Goal: Task Accomplishment & Management: Manage account settings

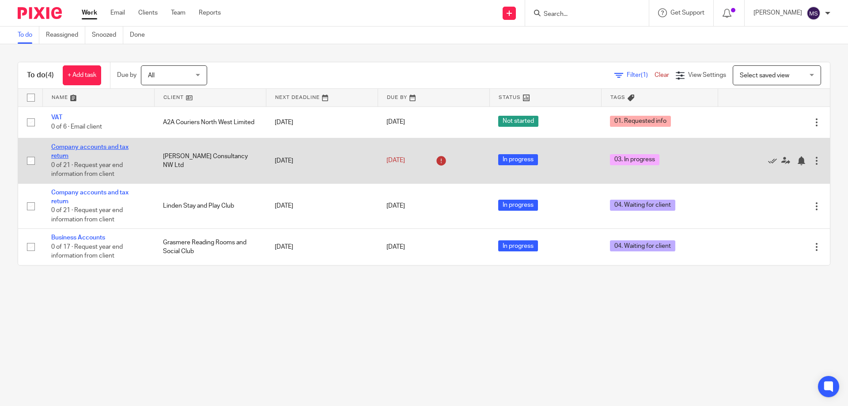
click at [88, 148] on link "Company accounts and tax return" at bounding box center [89, 151] width 77 height 15
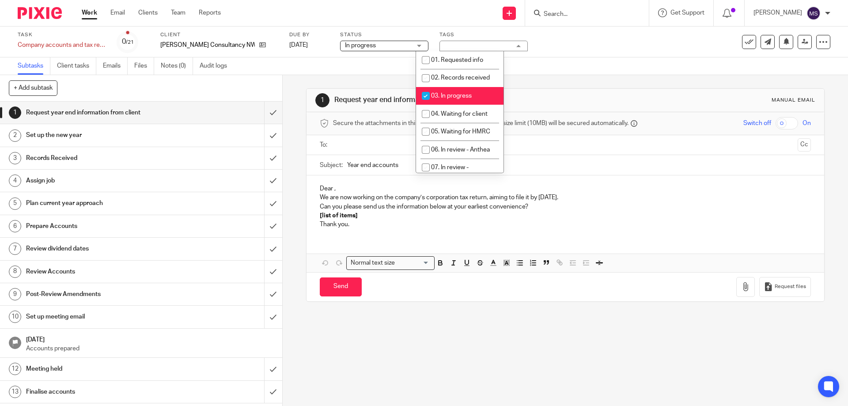
click at [446, 98] on span "03. In progress" at bounding box center [451, 96] width 41 height 6
checkbox input "false"
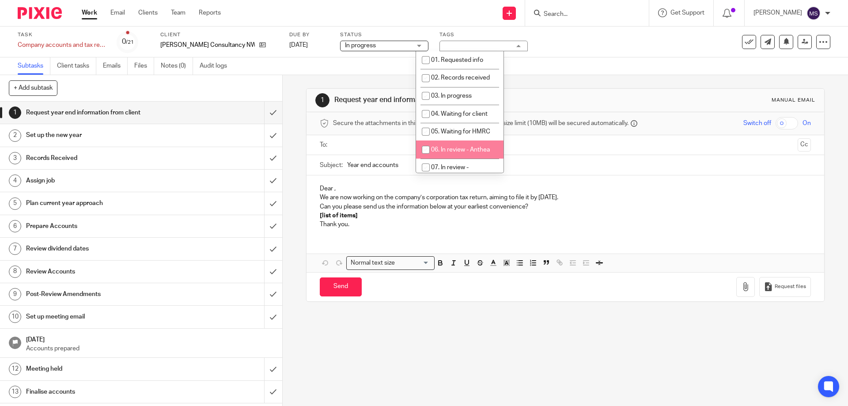
scroll to position [44, 0]
click at [455, 147] on span "08. In review - Ben" at bounding box center [446, 154] width 49 height 15
checkbox input "true"
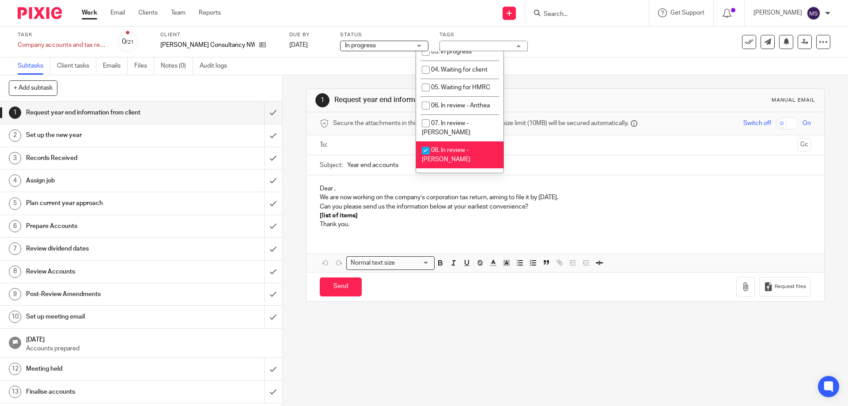
click at [568, 81] on div "1 Request year end information from client Manual email Secure the attachments …" at bounding box center [565, 195] width 518 height 240
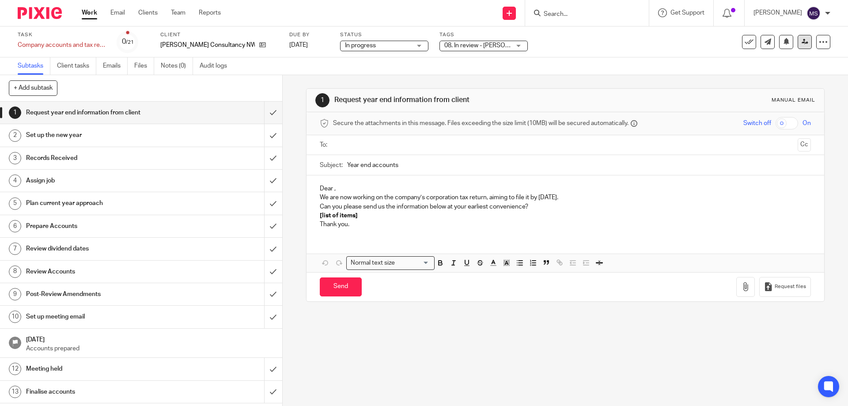
click at [797, 41] on link at bounding box center [804, 42] width 14 height 14
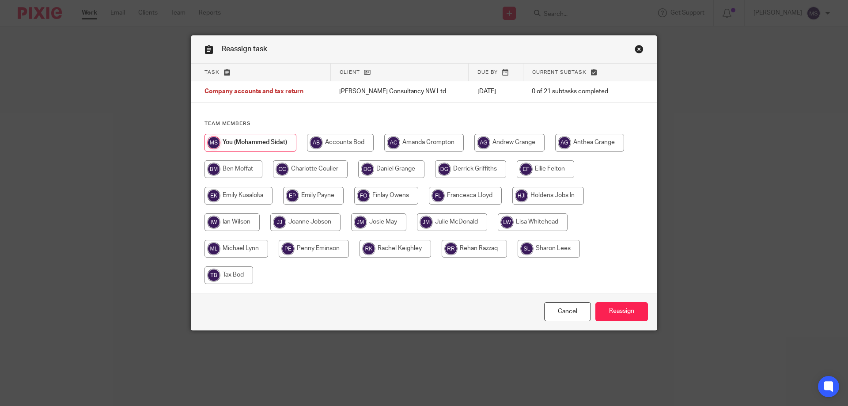
click at [251, 169] on input "radio" at bounding box center [233, 169] width 58 height 18
radio input "true"
click at [624, 308] on input "Reassign" at bounding box center [621, 311] width 53 height 19
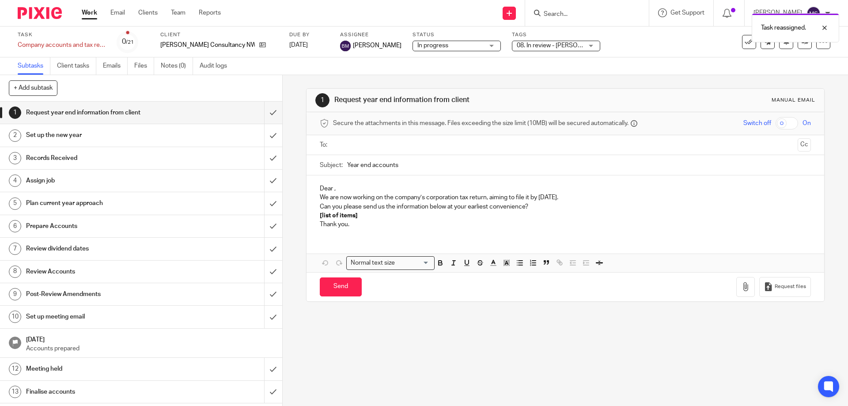
click at [94, 14] on link "Work" at bounding box center [89, 12] width 15 height 9
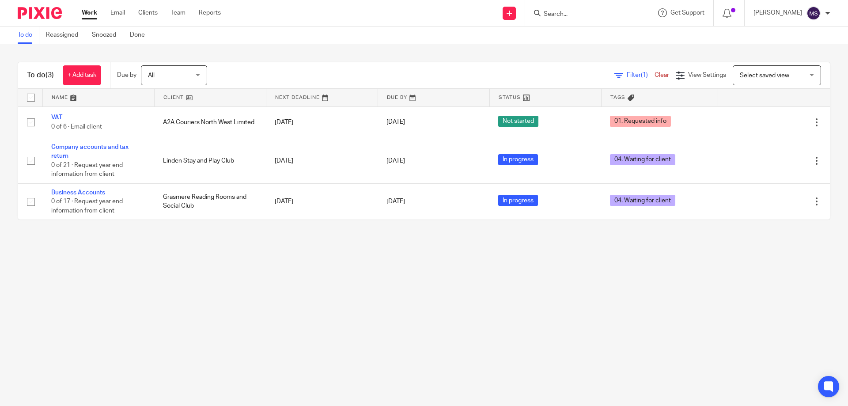
click at [575, 12] on input "Search" at bounding box center [582, 15] width 79 height 8
type input "ony"
click at [577, 40] on link at bounding box center [620, 38] width 158 height 20
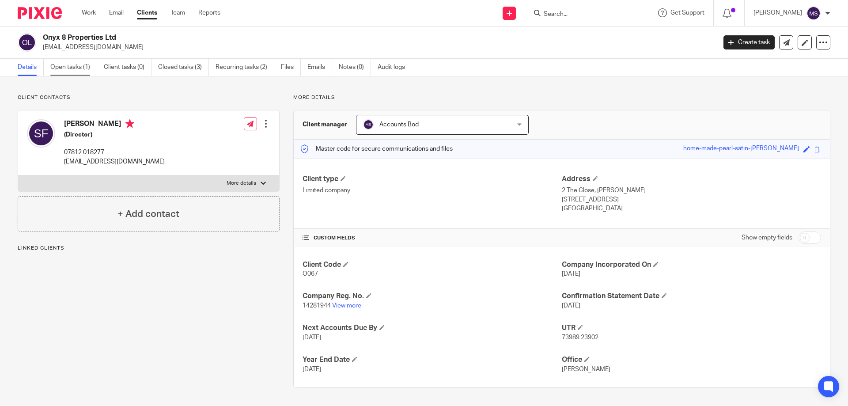
click at [68, 65] on link "Open tasks (1)" at bounding box center [73, 67] width 47 height 17
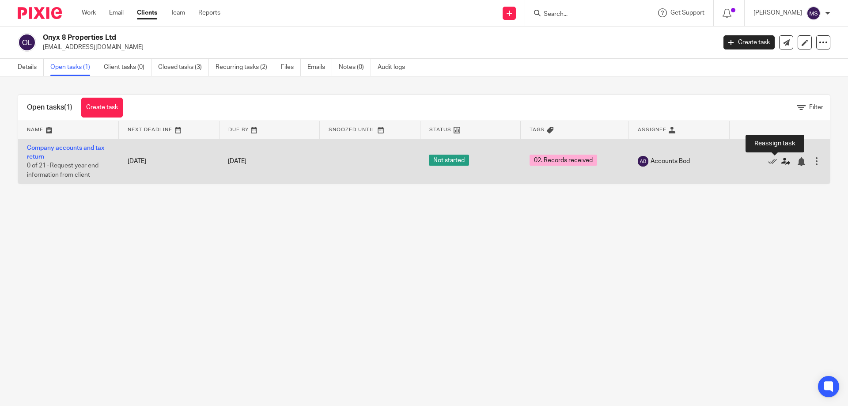
click at [781, 161] on icon at bounding box center [785, 161] width 9 height 9
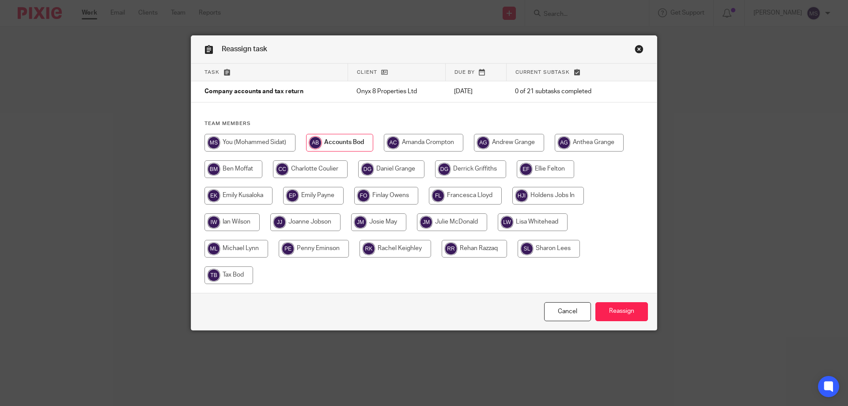
click at [275, 136] on input "radio" at bounding box center [249, 143] width 91 height 18
radio input "true"
click at [615, 314] on input "Reassign" at bounding box center [621, 311] width 53 height 19
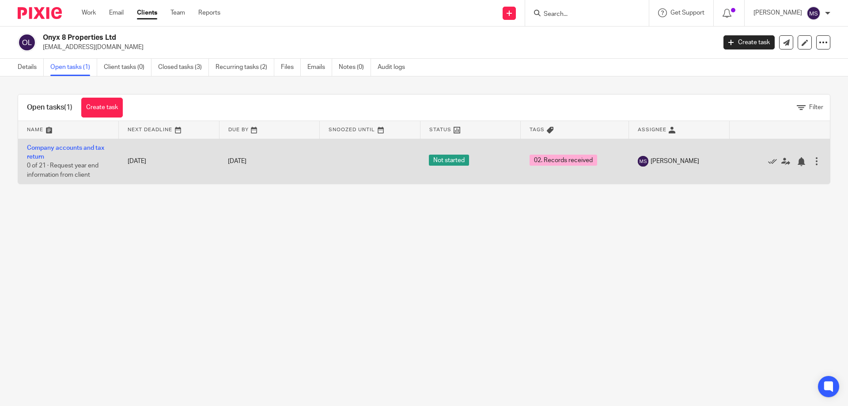
click at [82, 151] on td "Company accounts and tax return 0 of 21 · Request year end information from cli…" at bounding box center [68, 161] width 101 height 45
click at [82, 150] on link "Company accounts and tax return" at bounding box center [65, 152] width 77 height 15
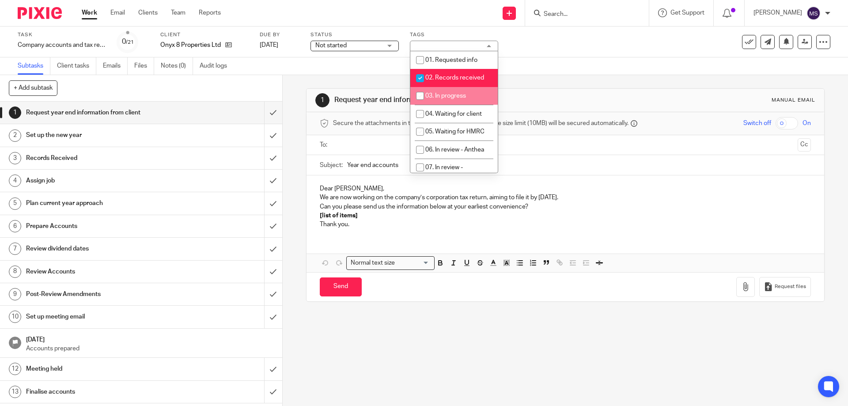
click at [445, 87] on li "03. In progress" at bounding box center [453, 96] width 87 height 18
checkbox input "true"
click at [445, 78] on span "02. Records received" at bounding box center [454, 78] width 59 height 6
checkbox input "false"
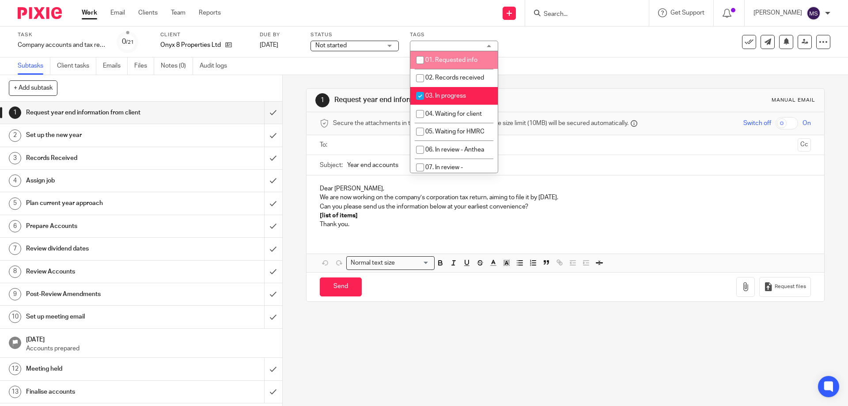
click at [360, 44] on span "Not started" at bounding box center [348, 45] width 66 height 9
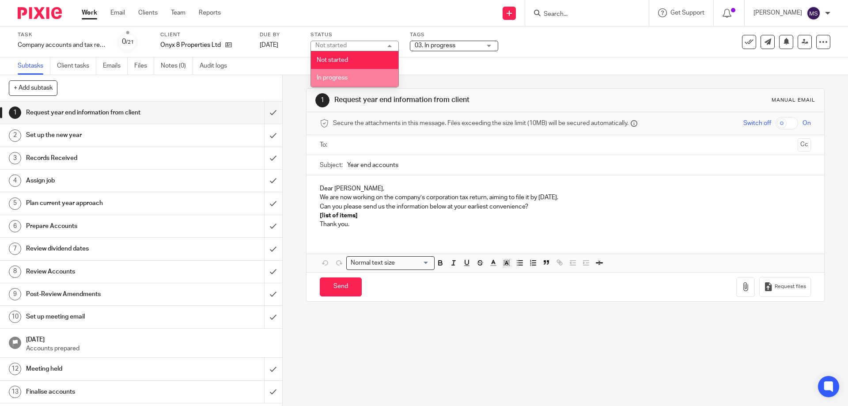
click at [355, 76] on li "In progress" at bounding box center [354, 78] width 87 height 18
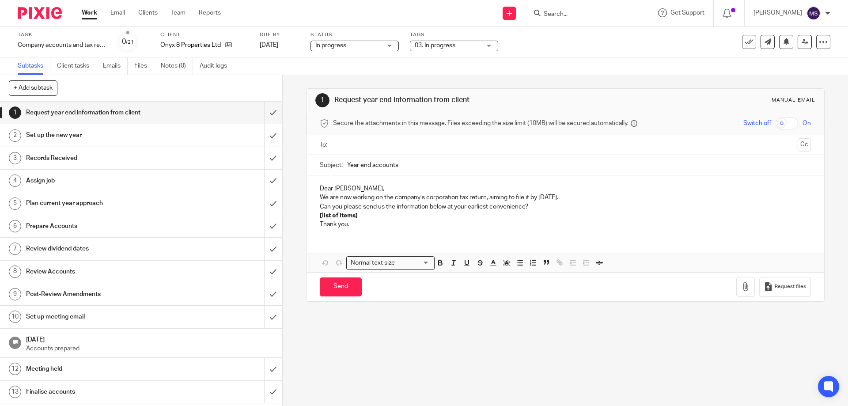
click at [531, 62] on div "Subtasks Client tasks Emails Files Notes (0) Audit logs" at bounding box center [424, 66] width 848 height 18
click at [92, 15] on link "Work" at bounding box center [89, 12] width 15 height 9
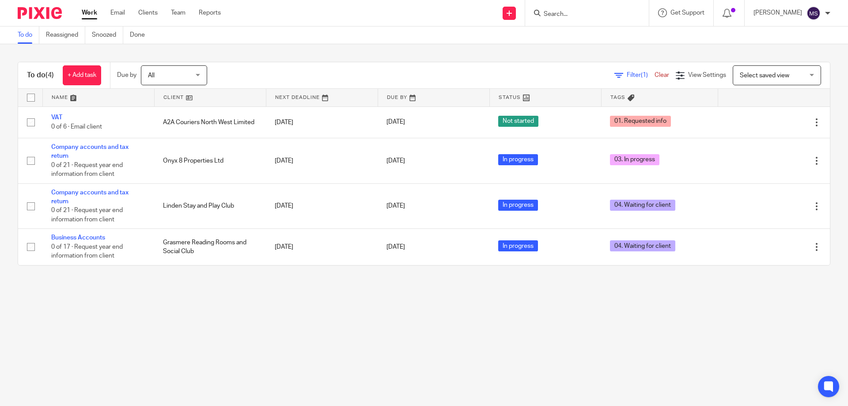
click at [564, 8] on form at bounding box center [590, 13] width 94 height 11
click at [557, 14] on input "Search" at bounding box center [582, 15] width 79 height 8
type input "ratne"
click at [562, 28] on link at bounding box center [623, 38] width 165 height 20
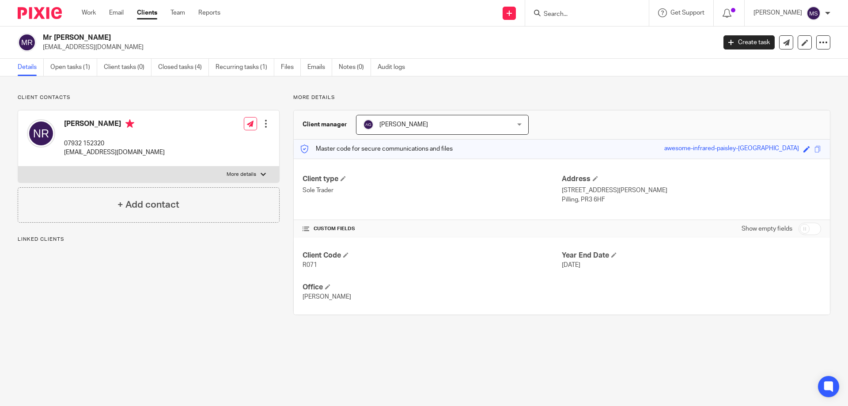
click at [50, 70] on ul "Details Open tasks (1) Client tasks (0) Closed tasks (4) Recurring tasks (1) Fi…" at bounding box center [218, 67] width 400 height 17
click at [52, 69] on link "Open tasks (1)" at bounding box center [73, 67] width 47 height 17
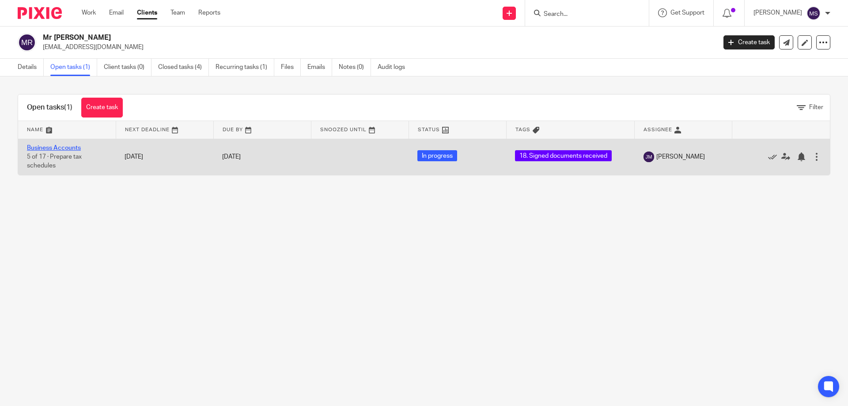
click at [53, 148] on link "Business Accounts" at bounding box center [54, 148] width 54 height 6
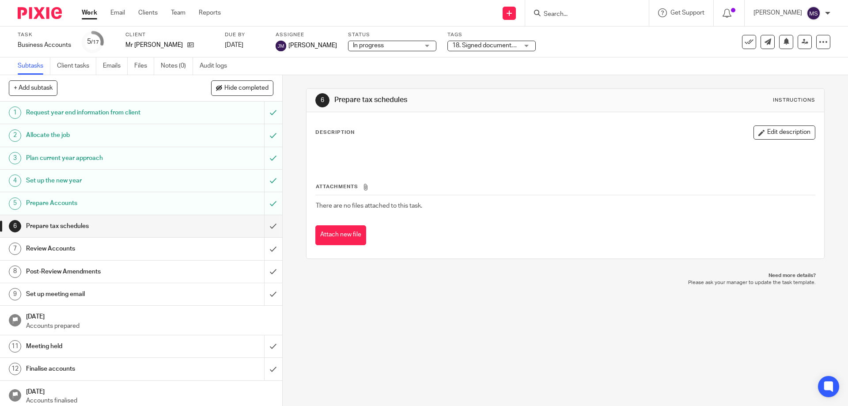
click at [389, 43] on span "In progress" at bounding box center [386, 45] width 66 height 9
click at [484, 52] on div "Tags 18. Signed documents received 01. Requested info 02. Records received 03. …" at bounding box center [491, 41] width 88 height 21
click at [484, 45] on span "18. Signed documents received" at bounding box center [496, 45] width 88 height 6
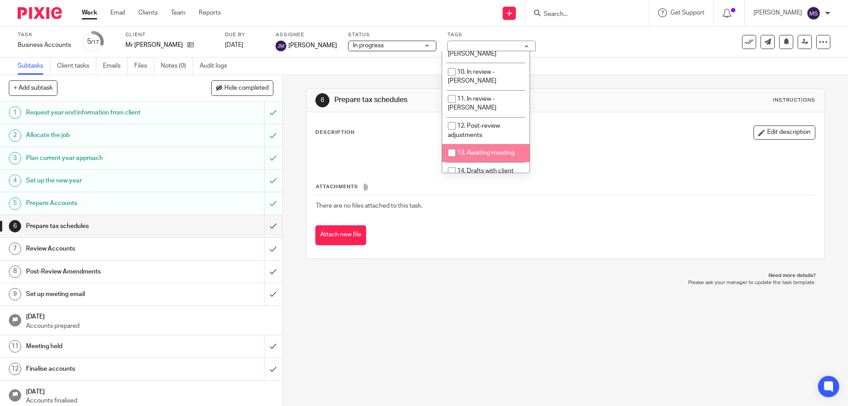
scroll to position [265, 0]
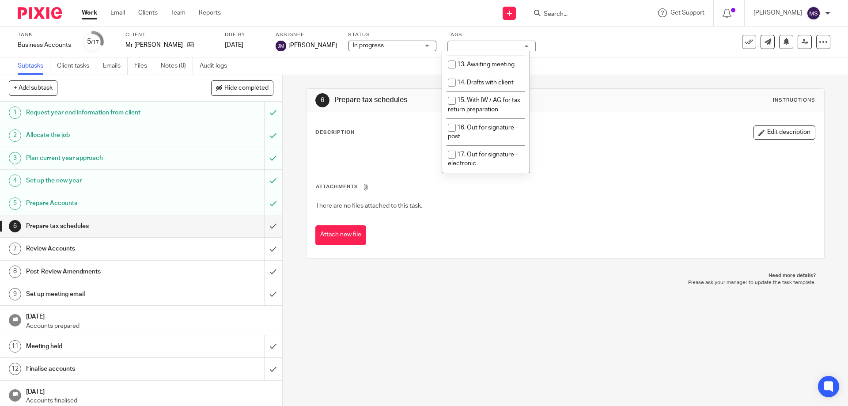
click at [471, 178] on span "18. Signed documents received" at bounding box center [484, 185] width 72 height 15
checkbox input "false"
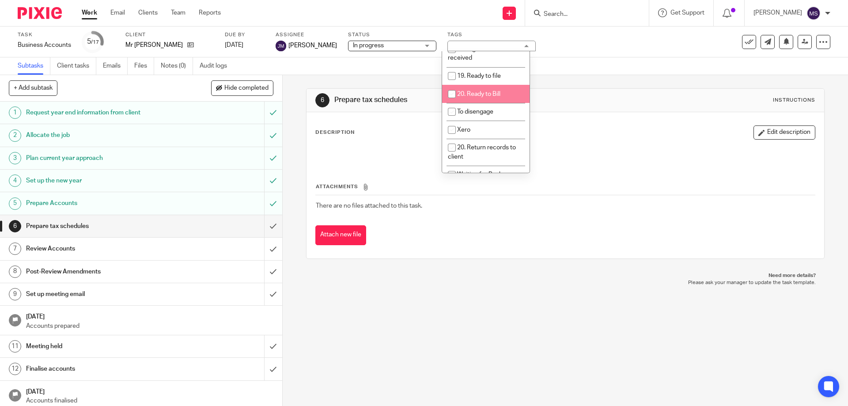
click at [469, 85] on li "20. Ready to Bill" at bounding box center [485, 94] width 87 height 18
checkbox input "true"
click at [664, 56] on div "Task Business Accounts Save Business Accounts 5 /17 Client Mr N Ratner Due by 3…" at bounding box center [424, 41] width 848 height 31
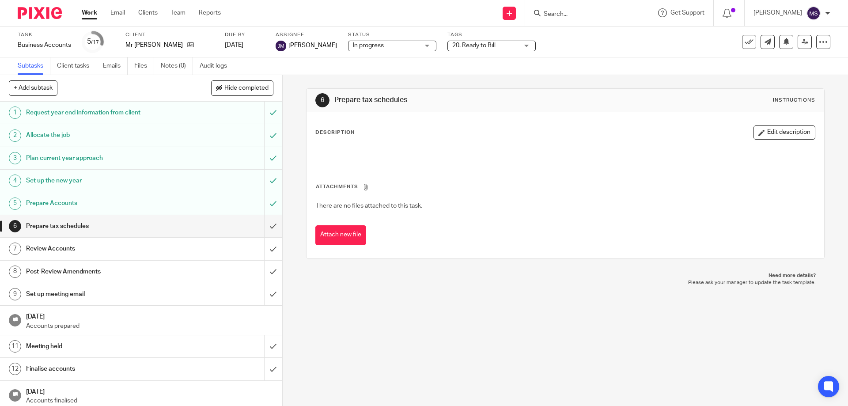
click at [94, 13] on link "Work" at bounding box center [89, 12] width 15 height 9
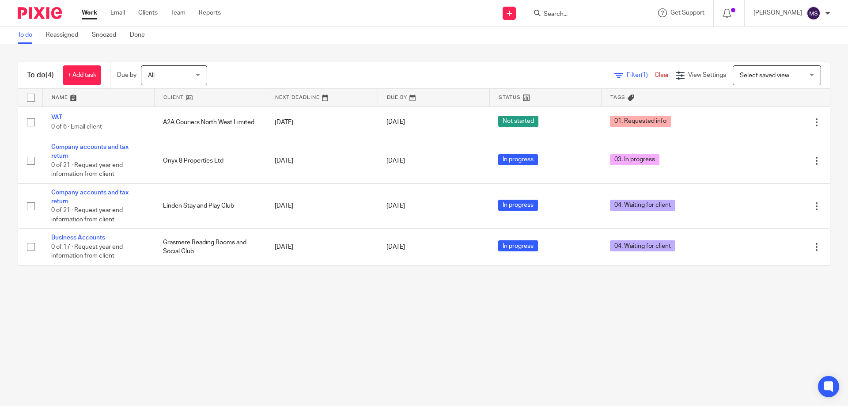
click at [556, 16] on input "Search" at bounding box center [582, 15] width 79 height 8
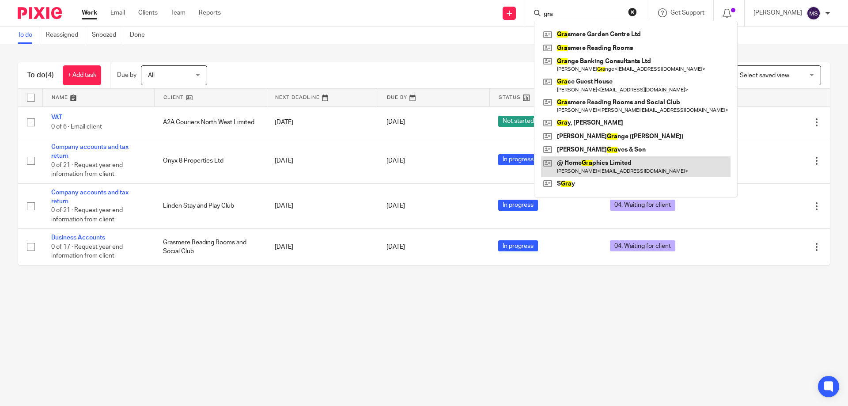
type input "gra"
click at [578, 165] on link at bounding box center [635, 166] width 189 height 20
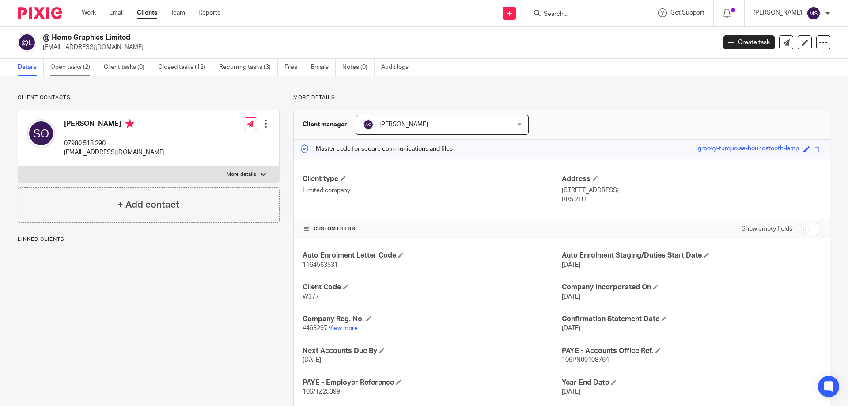
click at [64, 69] on link "Open tasks (2)" at bounding box center [73, 67] width 47 height 17
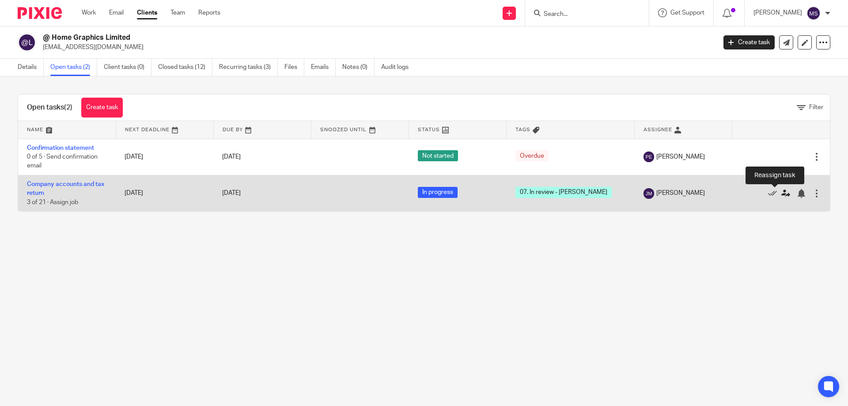
click at [781, 196] on icon at bounding box center [785, 193] width 9 height 9
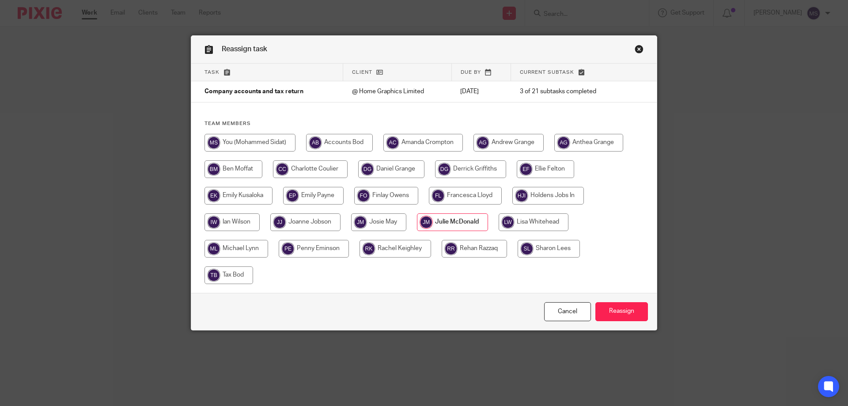
click at [257, 141] on input "radio" at bounding box center [249, 143] width 91 height 18
radio input "true"
click at [612, 312] on input "Reassign" at bounding box center [621, 311] width 53 height 19
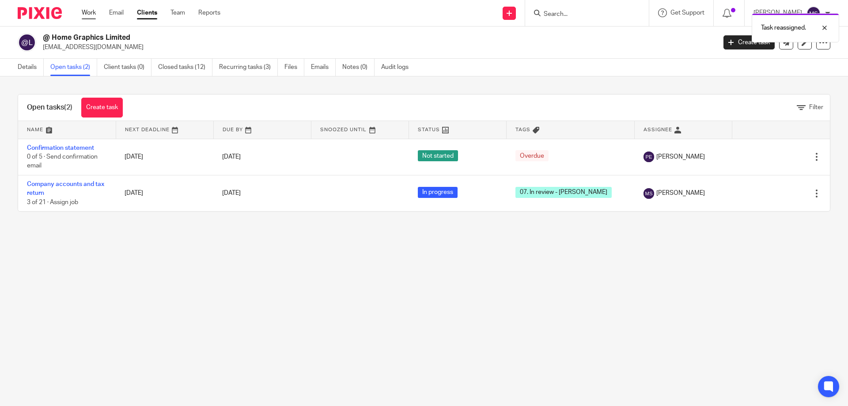
click at [93, 13] on link "Work" at bounding box center [89, 12] width 14 height 9
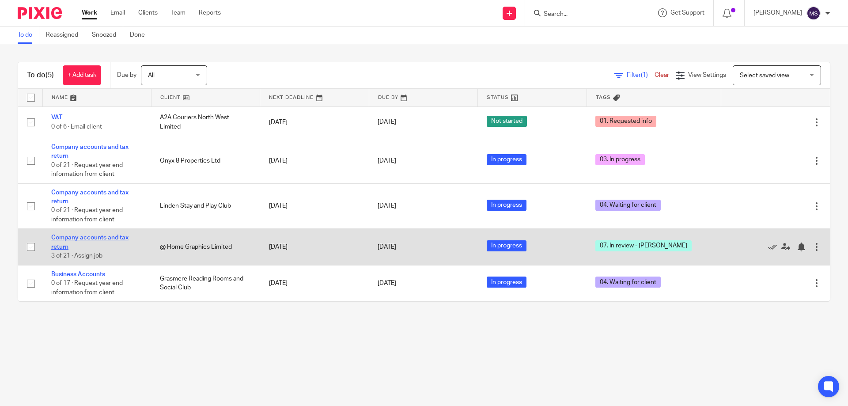
click at [77, 234] on link "Company accounts and tax return" at bounding box center [89, 241] width 77 height 15
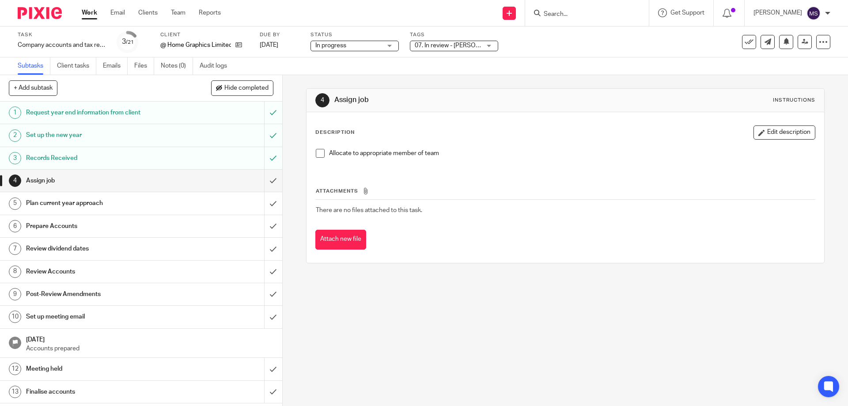
click at [427, 45] on span "07. In review - [PERSON_NAME]" at bounding box center [458, 45] width 87 height 6
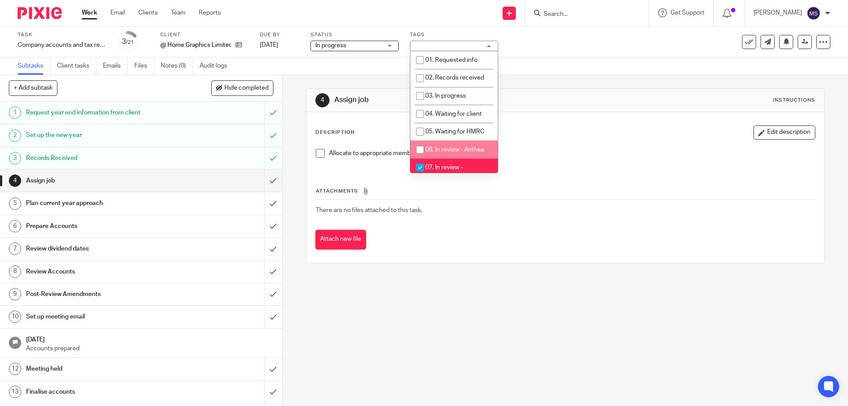
scroll to position [88, 0]
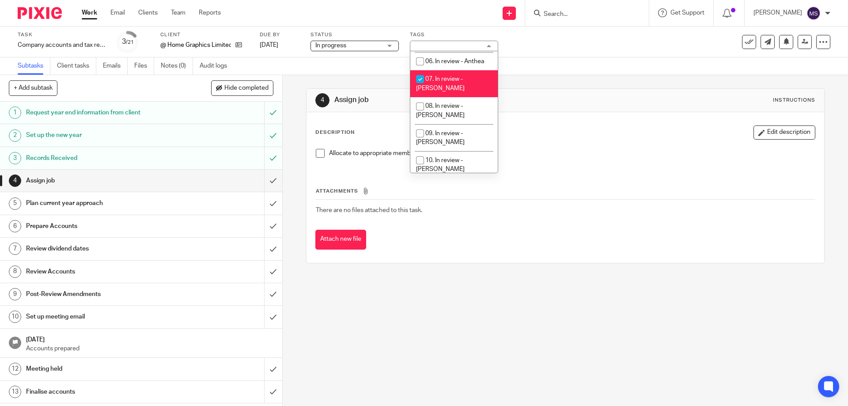
click at [443, 78] on span "07. In review - [PERSON_NAME]" at bounding box center [440, 83] width 49 height 15
checkbox input "false"
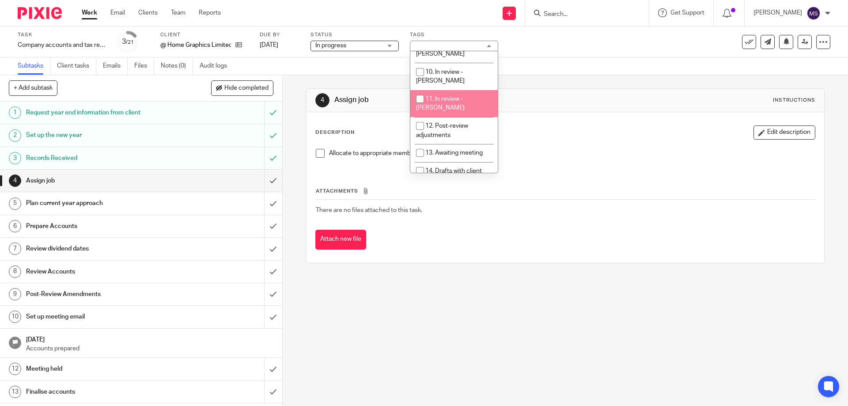
scroll to position [221, 0]
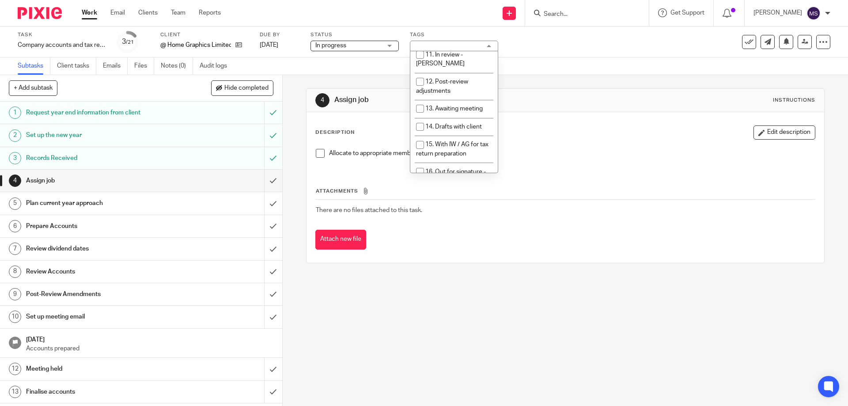
click at [452, 196] on span "17. Out for signature - electronic" at bounding box center [451, 203] width 70 height 15
checkbox input "true"
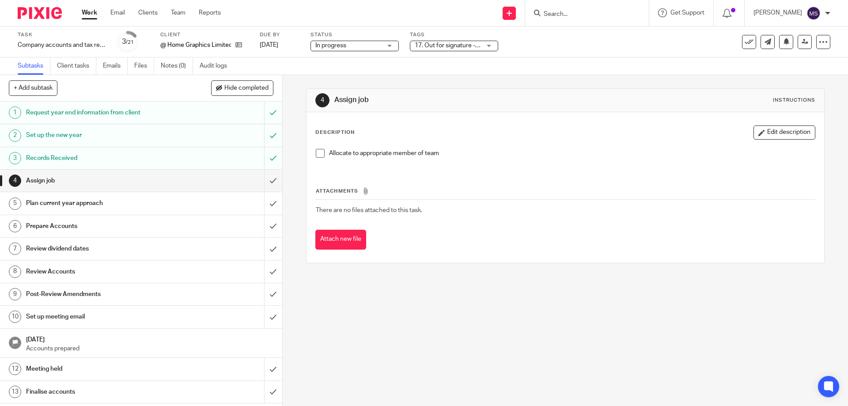
click at [553, 121] on div "Description Edit description Allocate to appropriate member of team Attachments…" at bounding box center [564, 187] width 517 height 151
click at [81, 9] on div "Work Email Clients Team Reports Work Email Clients Team Reports Settings" at bounding box center [153, 13] width 161 height 26
click at [93, 11] on link "Work" at bounding box center [89, 12] width 15 height 9
